Goal: Information Seeking & Learning: Learn about a topic

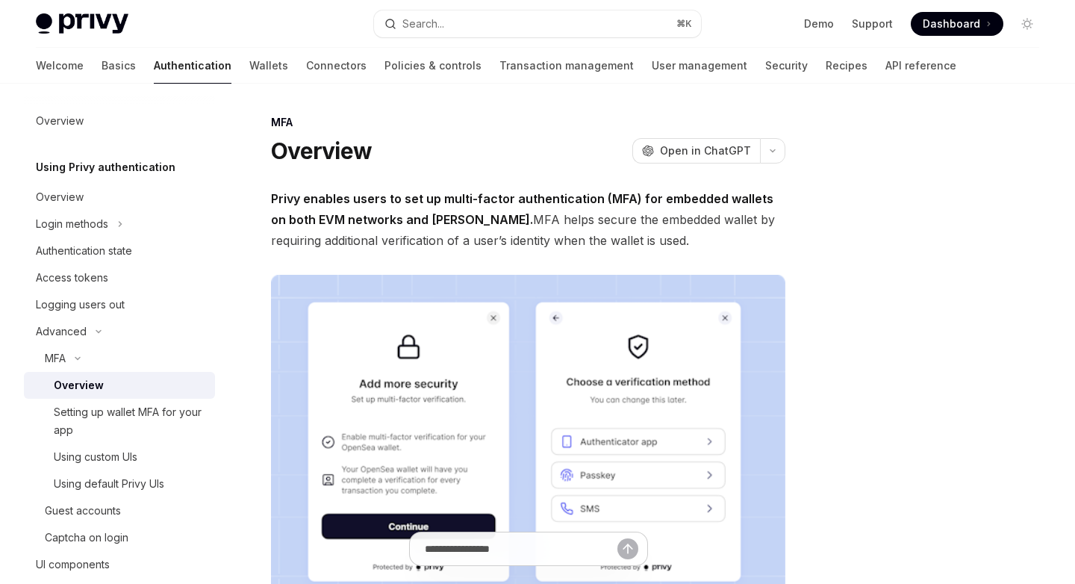
type textarea "*"
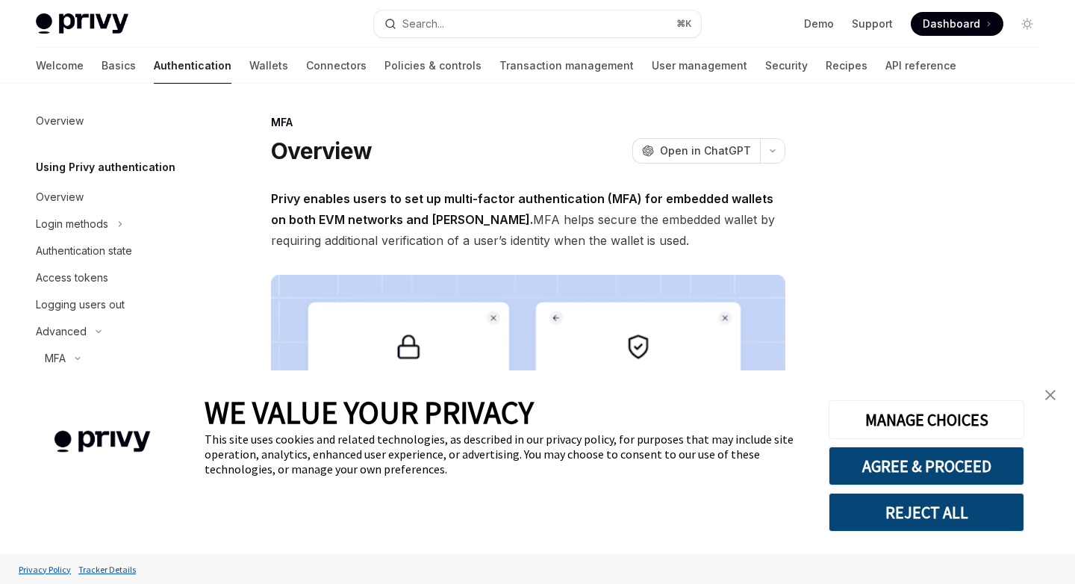
click at [1049, 391] on img "close banner" at bounding box center [1050, 395] width 10 height 10
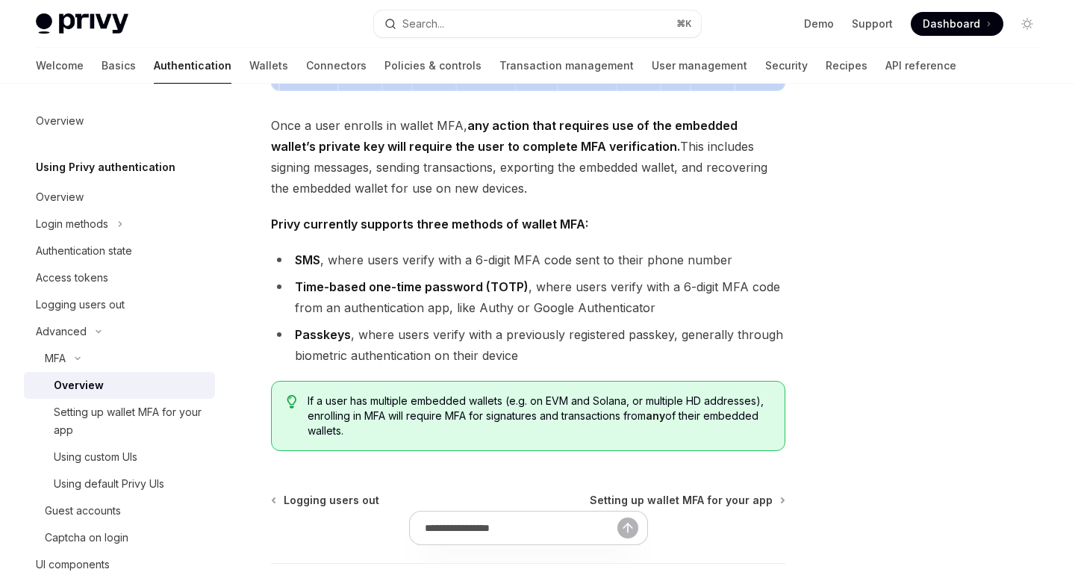
scroll to position [557, 0]
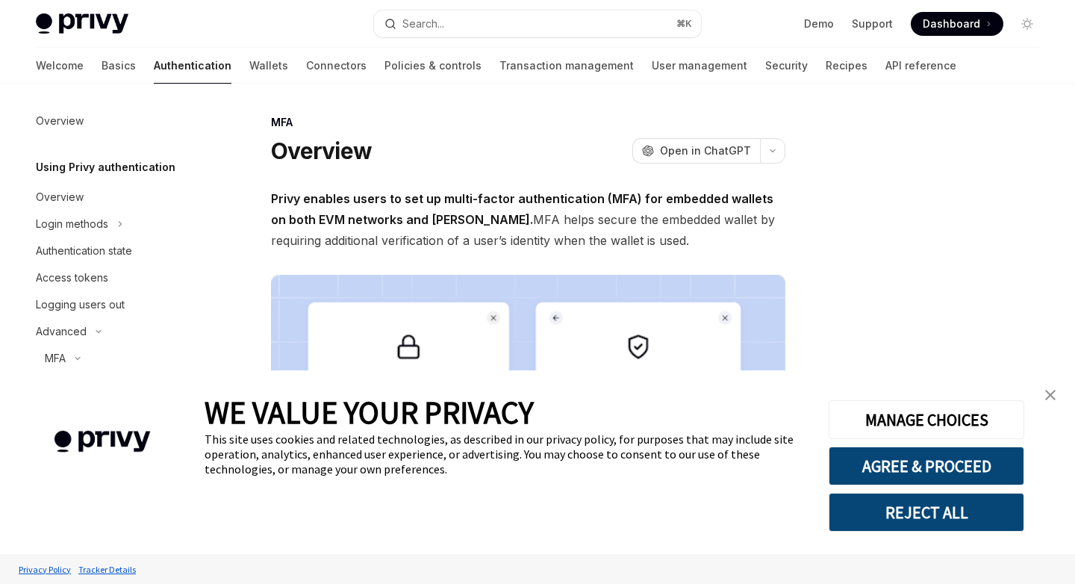
click at [1055, 397] on img "close banner" at bounding box center [1050, 395] width 10 height 10
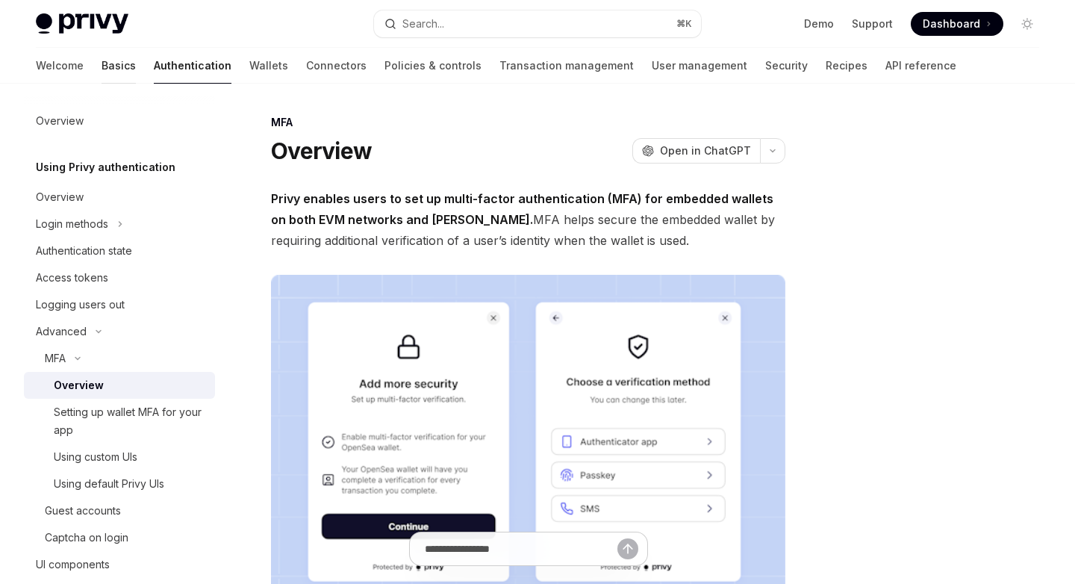
click at [102, 67] on link "Basics" at bounding box center [119, 66] width 34 height 36
type textarea "*"
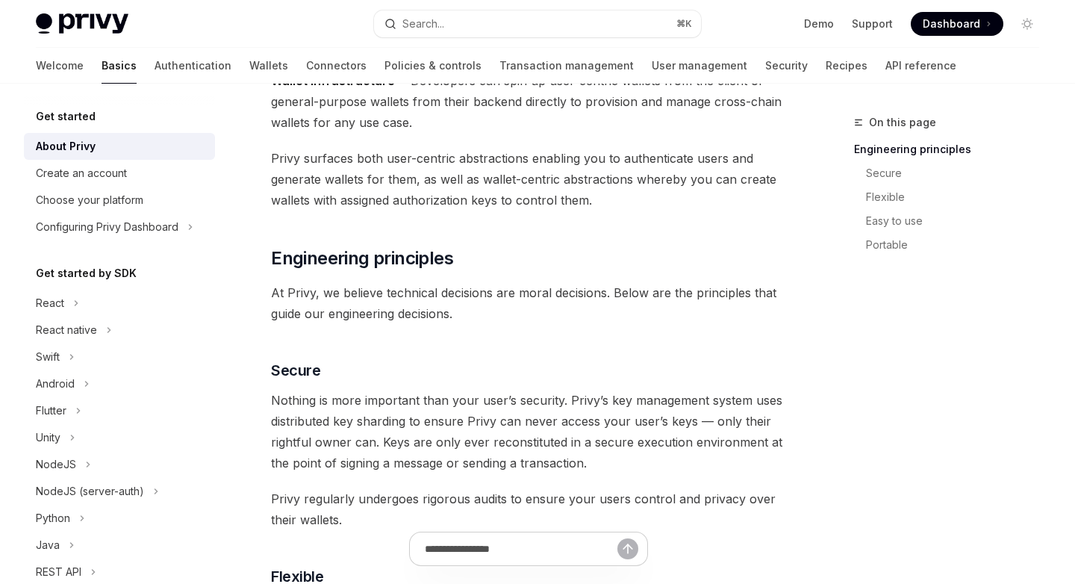
scroll to position [373, 0]
